Goal: Find specific page/section: Find specific page/section

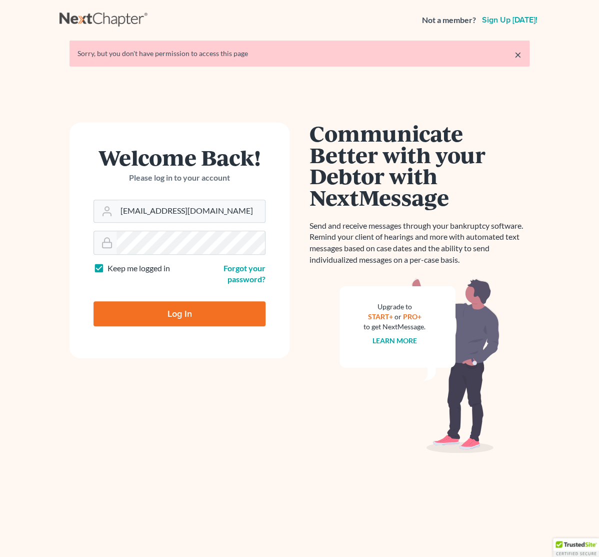
click at [155, 318] on input "Log In" at bounding box center [180, 313] width 172 height 25
type input "Thinking..."
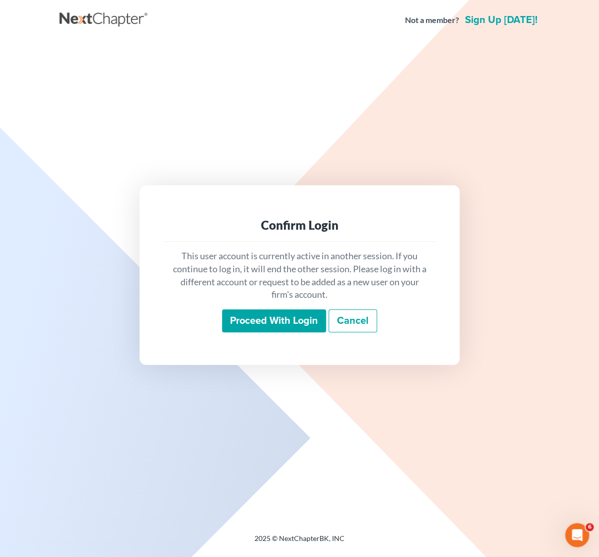
click at [275, 327] on input "Proceed with login" at bounding box center [274, 320] width 104 height 23
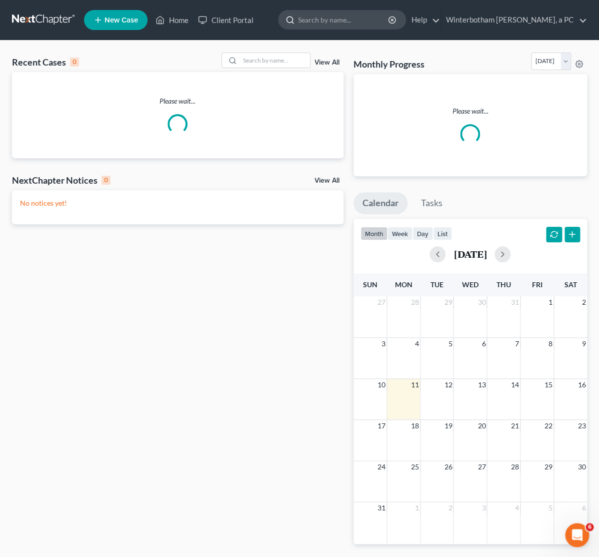
click at [328, 23] on input "search" at bounding box center [344, 20] width 92 height 19
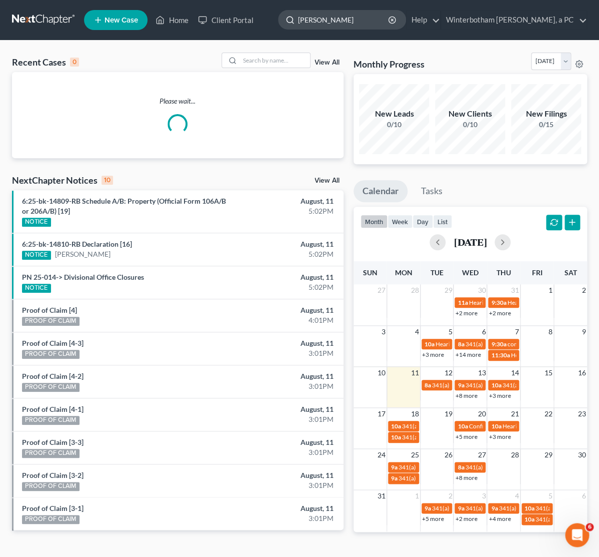
type input "georgi"
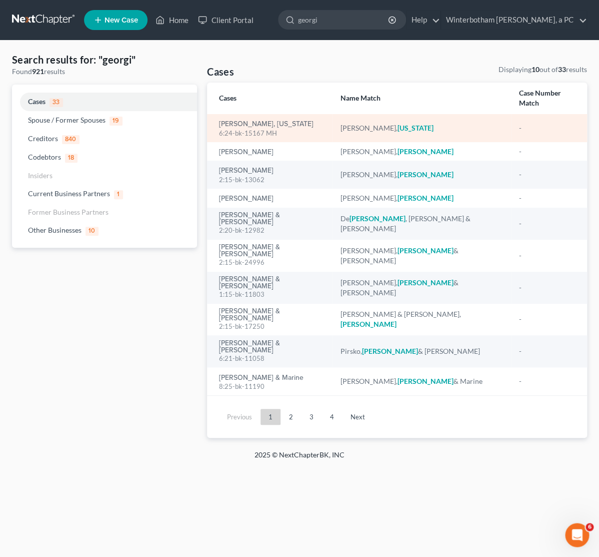
click at [248, 129] on div "6:24-bk-15167 MH" at bounding box center [271, 134] width 105 height 10
click at [250, 121] on link "[PERSON_NAME], [US_STATE]" at bounding box center [266, 124] width 95 height 7
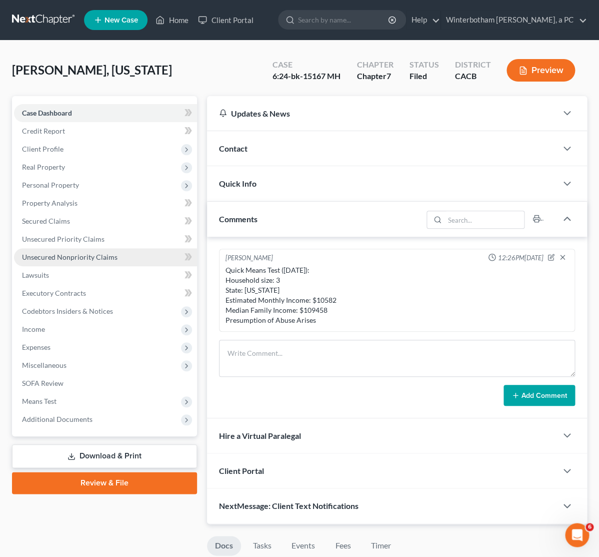
click at [83, 262] on link "Unsecured Nonpriority Claims" at bounding box center [105, 257] width 183 height 18
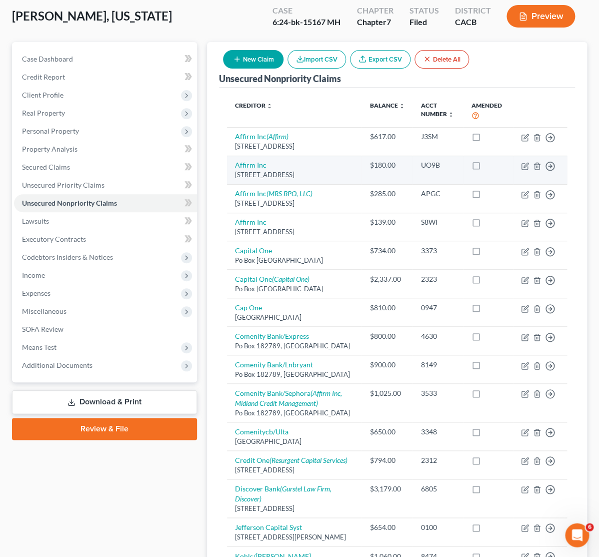
scroll to position [53, 0]
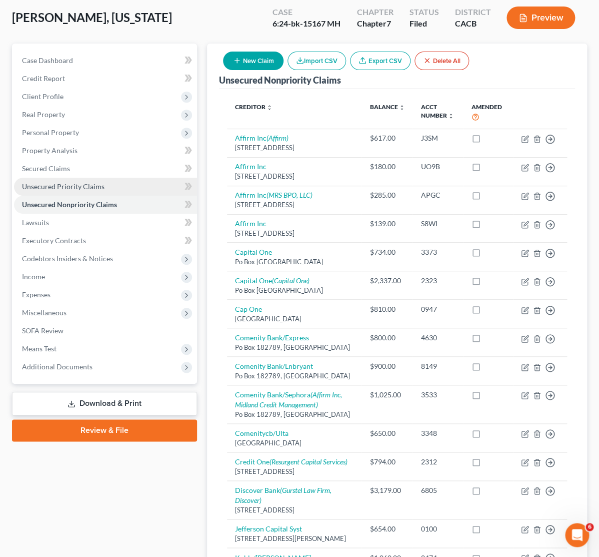
click at [33, 185] on span "Unsecured Priority Claims" at bounding box center [63, 186] width 83 height 9
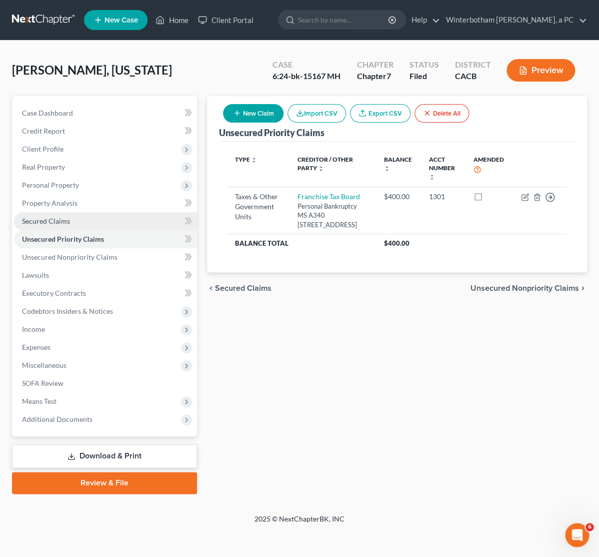
click at [57, 217] on span "Secured Claims" at bounding box center [46, 221] width 48 height 9
